Goal: Navigation & Orientation: Find specific page/section

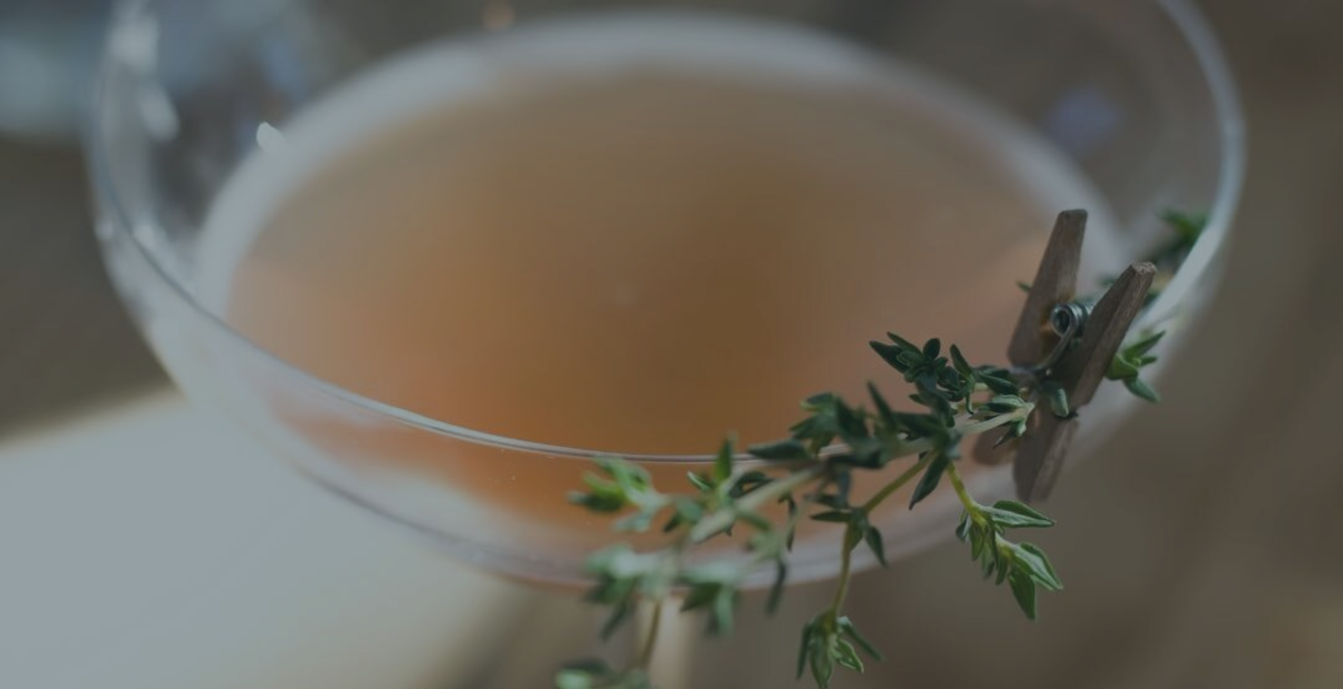
scroll to position [22, 0]
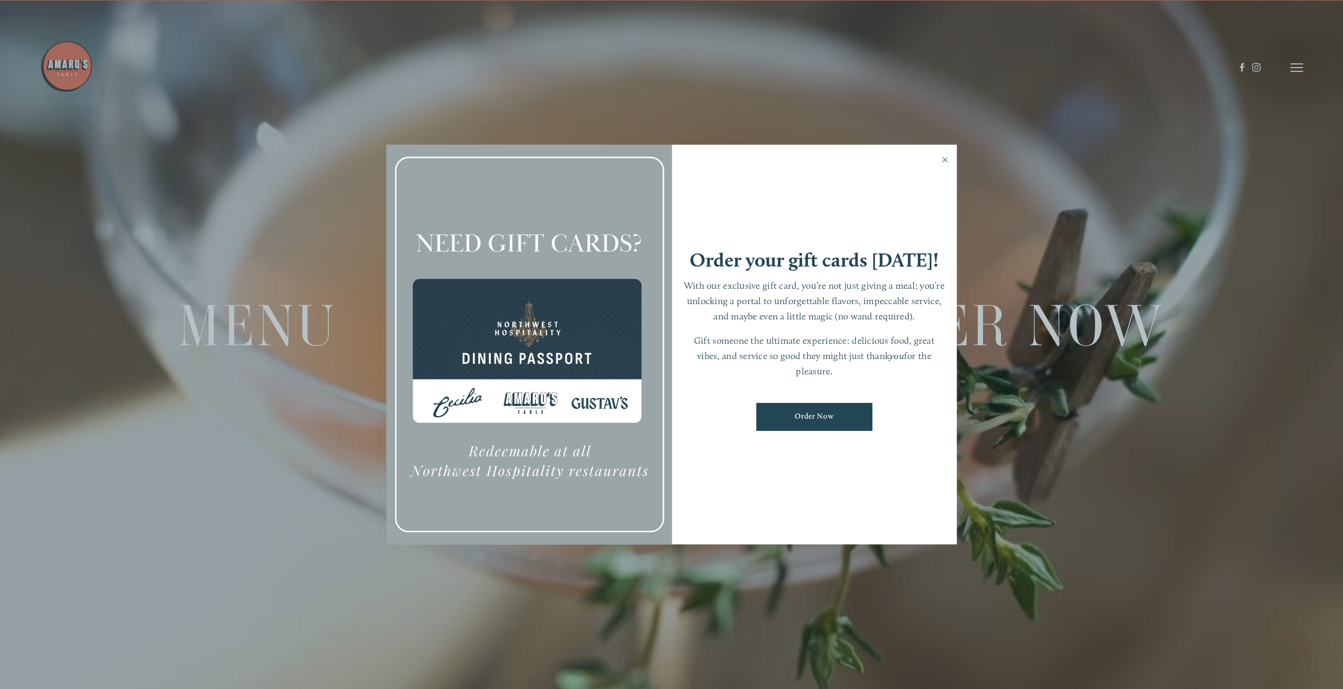
click at [942, 158] on link "Close" at bounding box center [945, 161] width 21 height 30
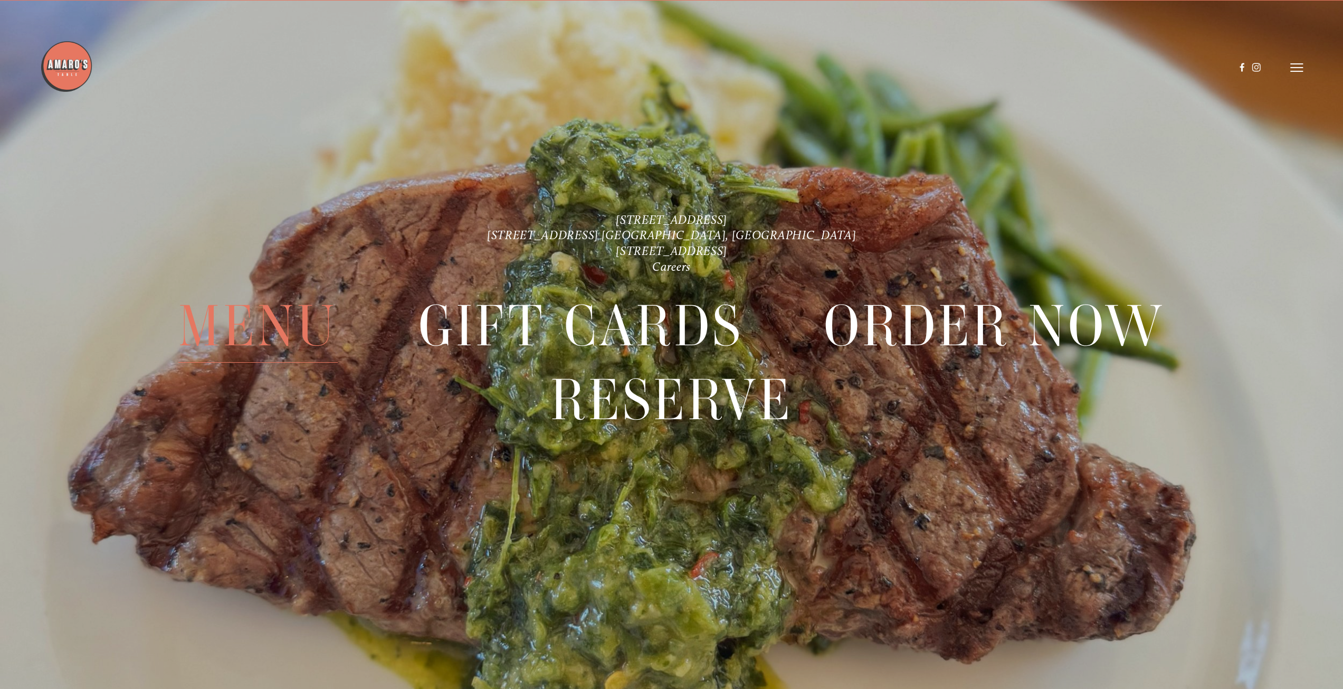
click at [296, 324] on span "Menu" at bounding box center [257, 325] width 159 height 73
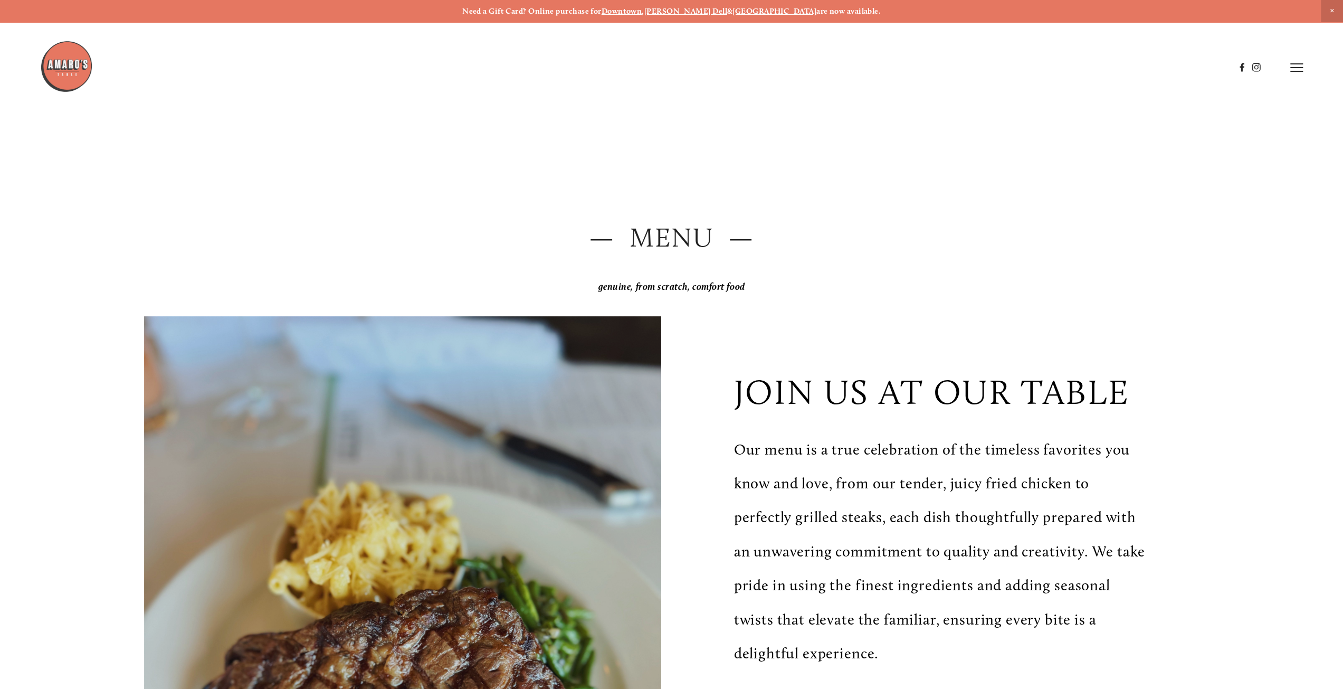
click at [1285, 68] on header "Menu Order Now Visit Gallery 0" at bounding box center [671, 67] width 1262 height 135
click at [1294, 68] on line at bounding box center [1296, 68] width 13 height 0
click at [1249, 69] on span "Careers" at bounding box center [1249, 67] width 29 height 10
click at [1136, 71] on span "Visit" at bounding box center [1138, 67] width 18 height 10
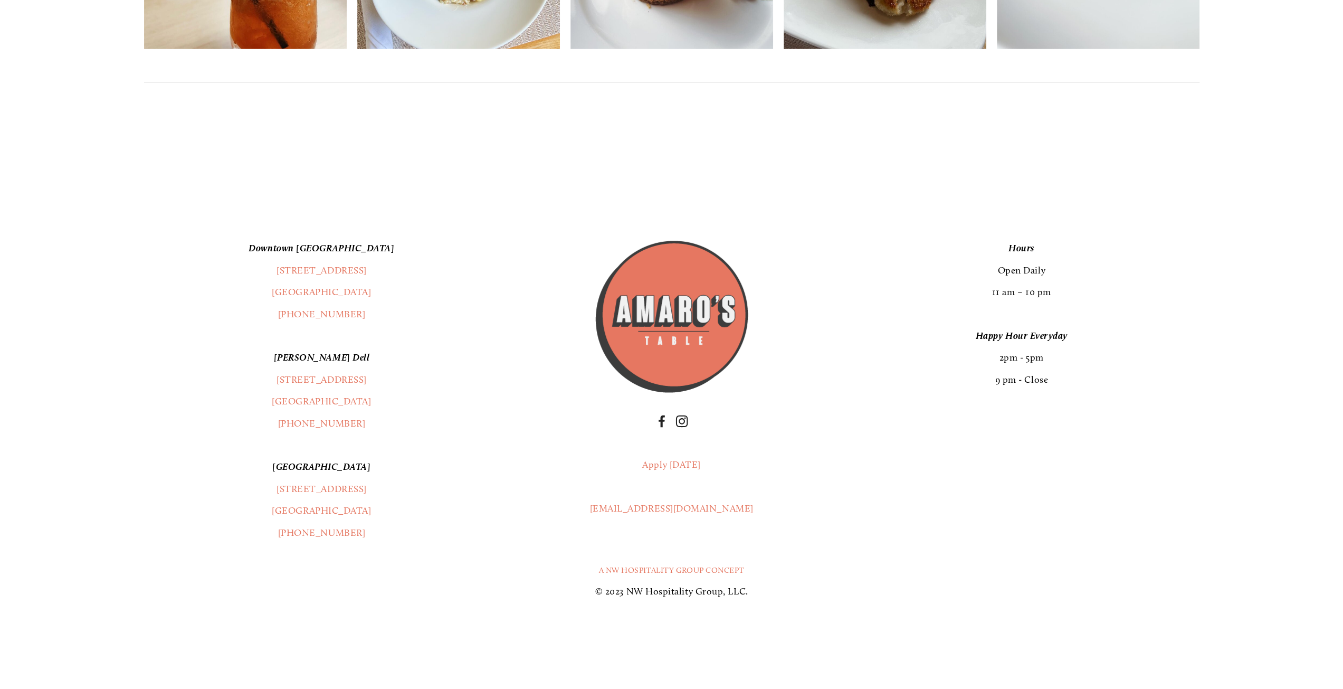
scroll to position [3150, 0]
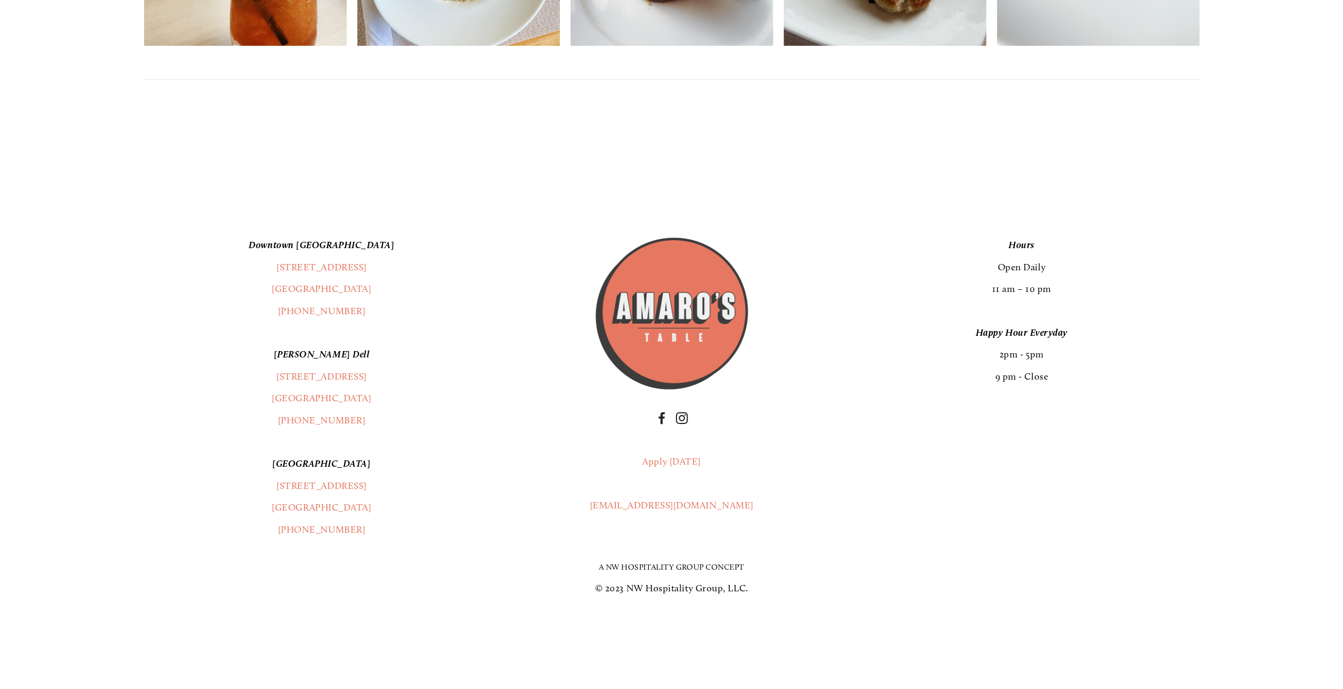
click at [713, 569] on link "A NW Hospitality Group Concept" at bounding box center [672, 567] width 146 height 10
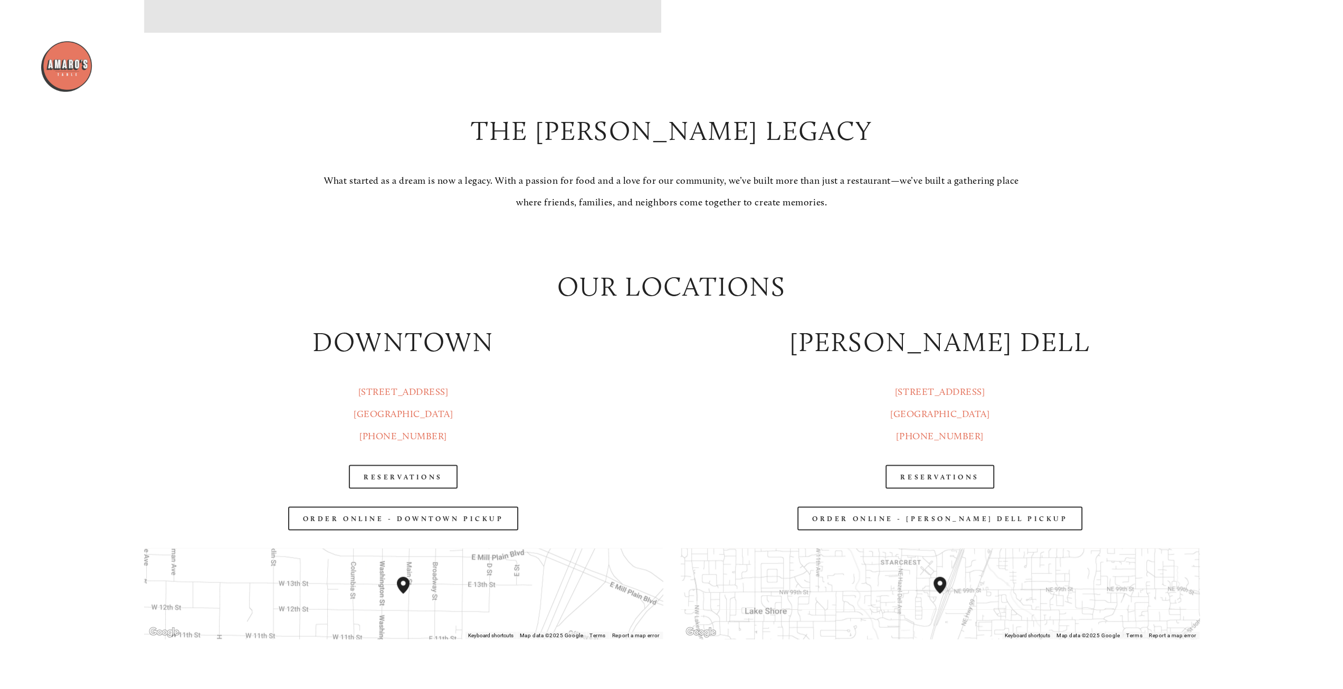
scroll to position [0, 0]
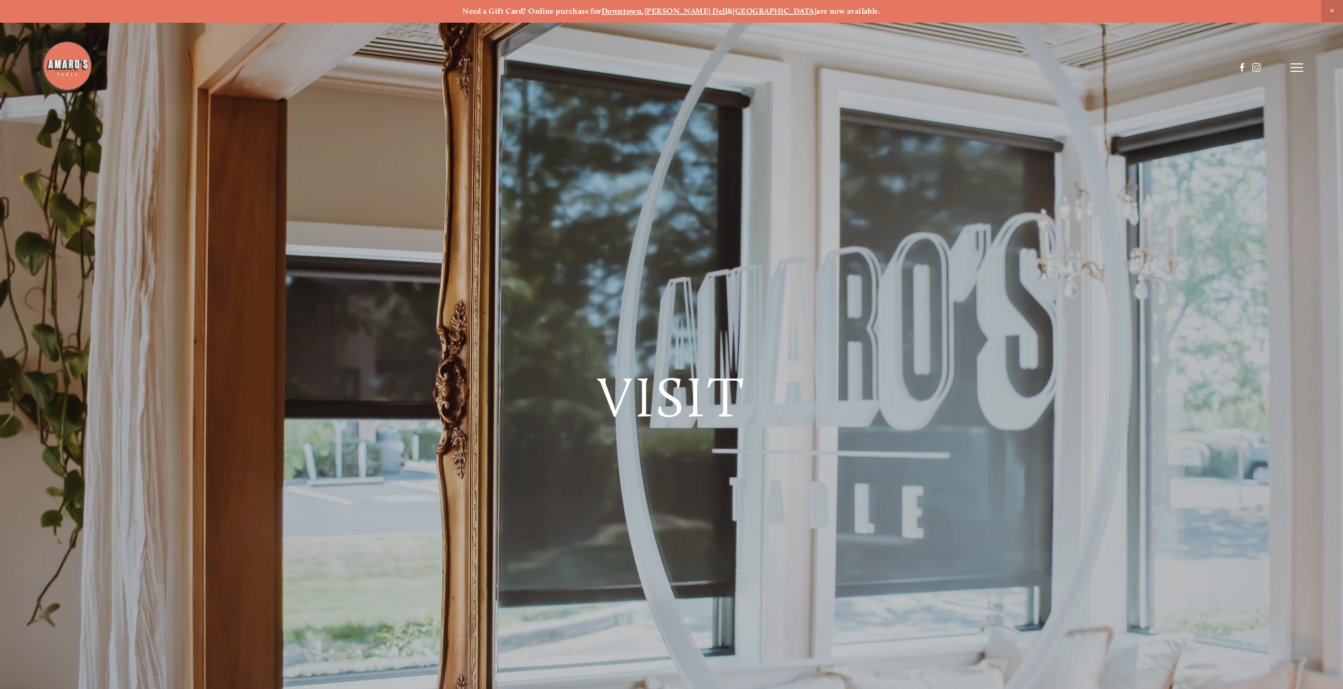
click at [1333, 8] on span "Close Announcement" at bounding box center [1332, 11] width 22 height 22
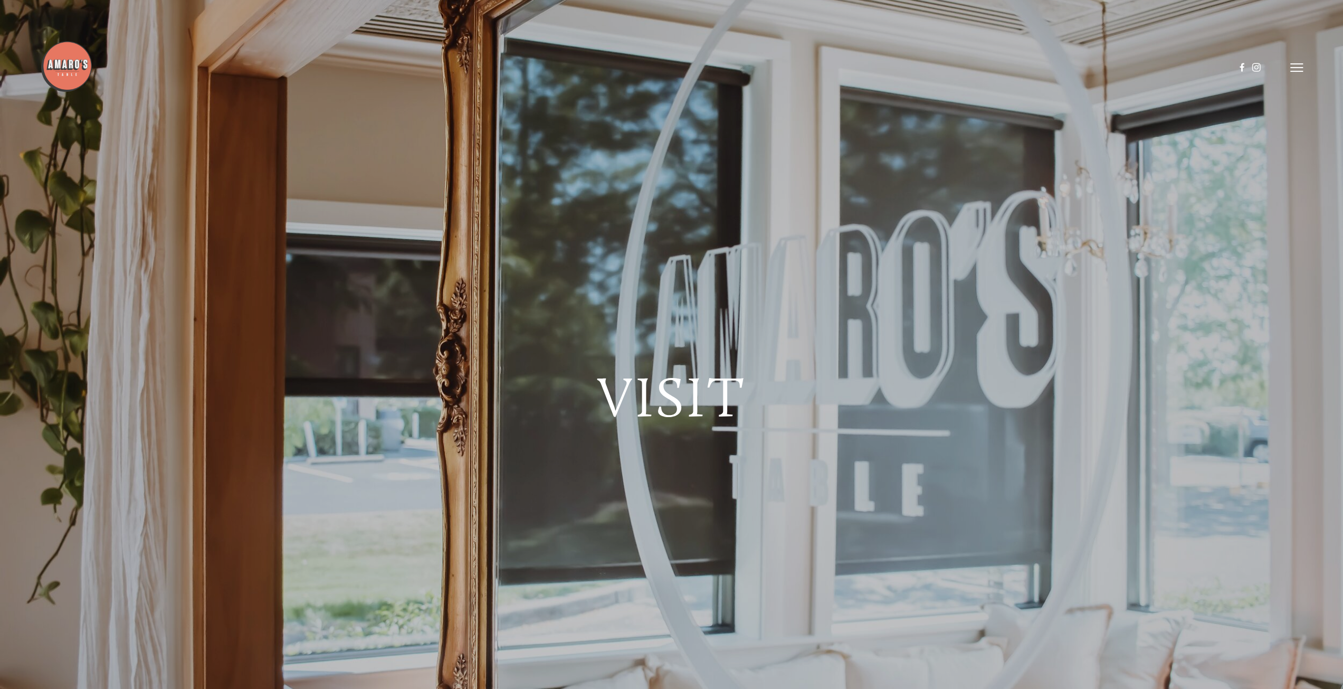
click at [1297, 65] on icon at bounding box center [1296, 68] width 13 height 10
click at [1053, 66] on span "Menu" at bounding box center [1054, 67] width 22 height 10
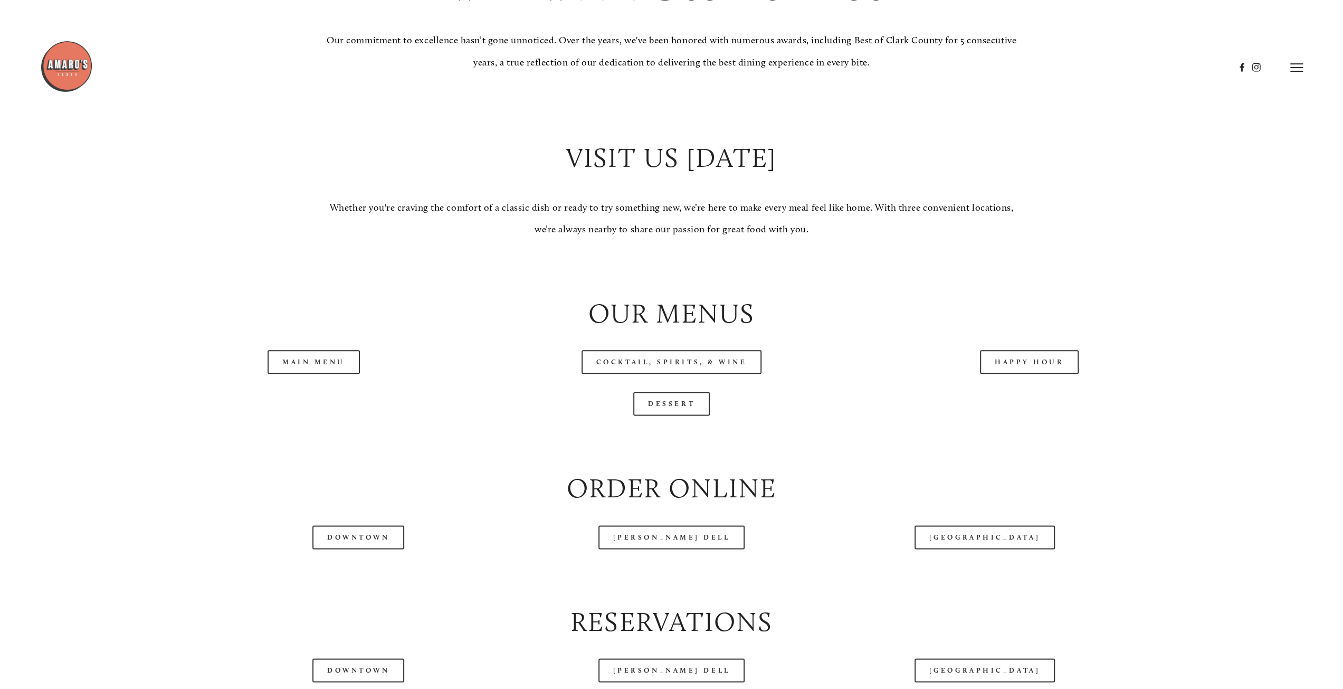
scroll to position [1108, 0]
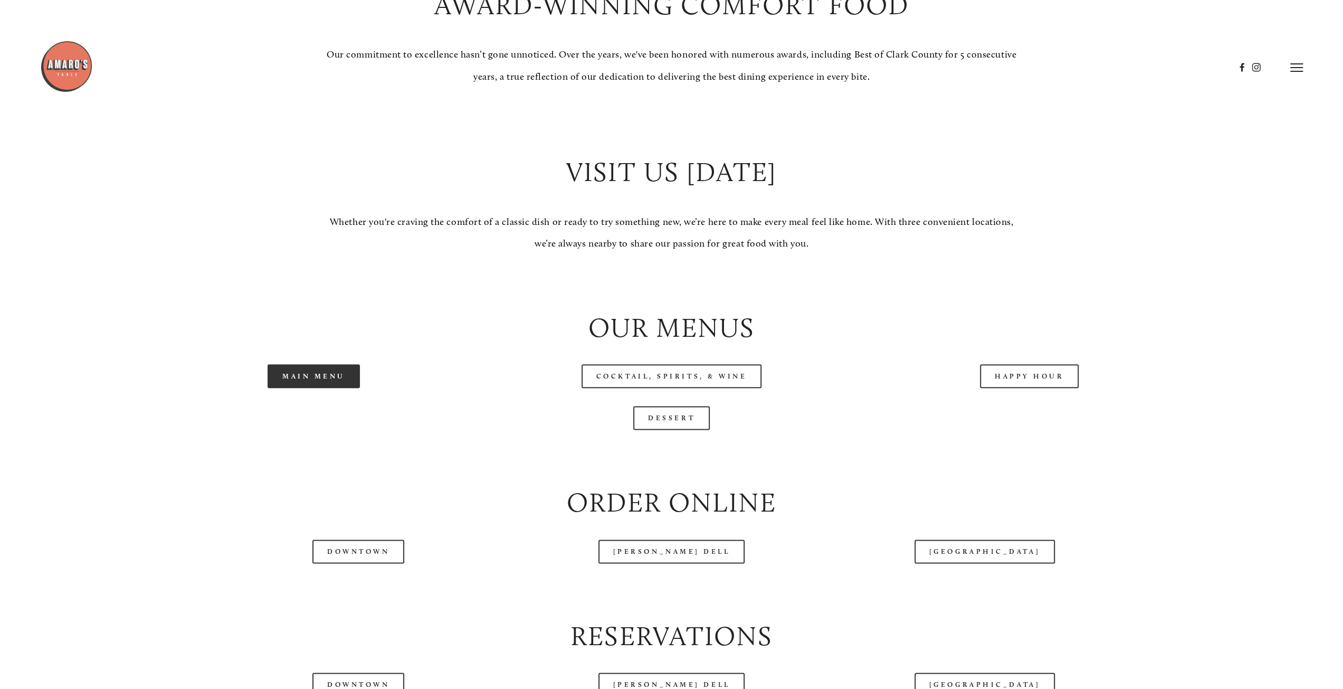
click at [307, 378] on link "Main Menu" at bounding box center [314, 376] width 92 height 24
